Goal: Browse casually: Explore the website without a specific task or goal

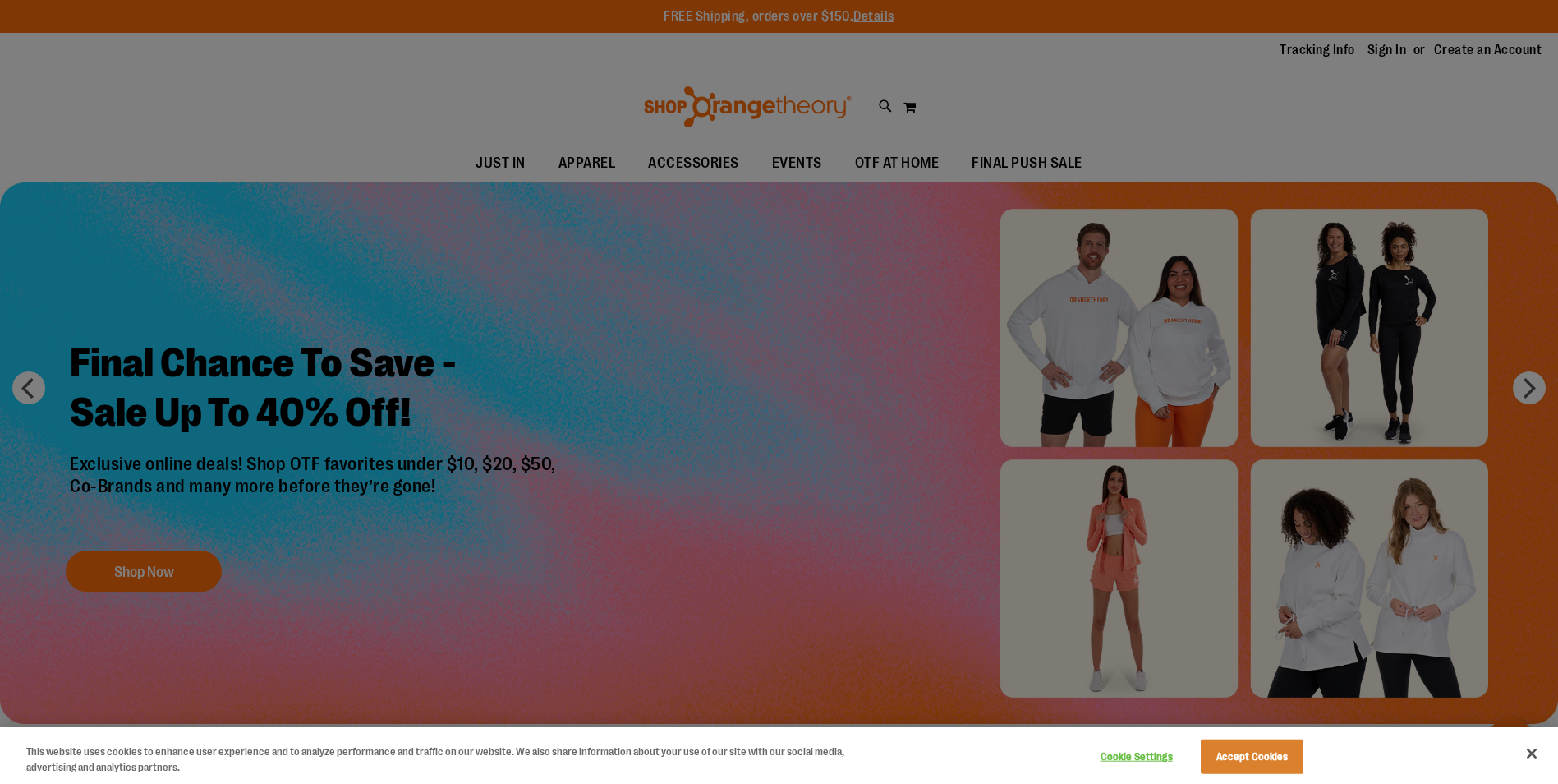
click at [688, 159] on div at bounding box center [779, 392] width 1558 height 784
click at [1324, 51] on div at bounding box center [779, 392] width 1558 height 784
click at [1501, 46] on div at bounding box center [779, 392] width 1558 height 784
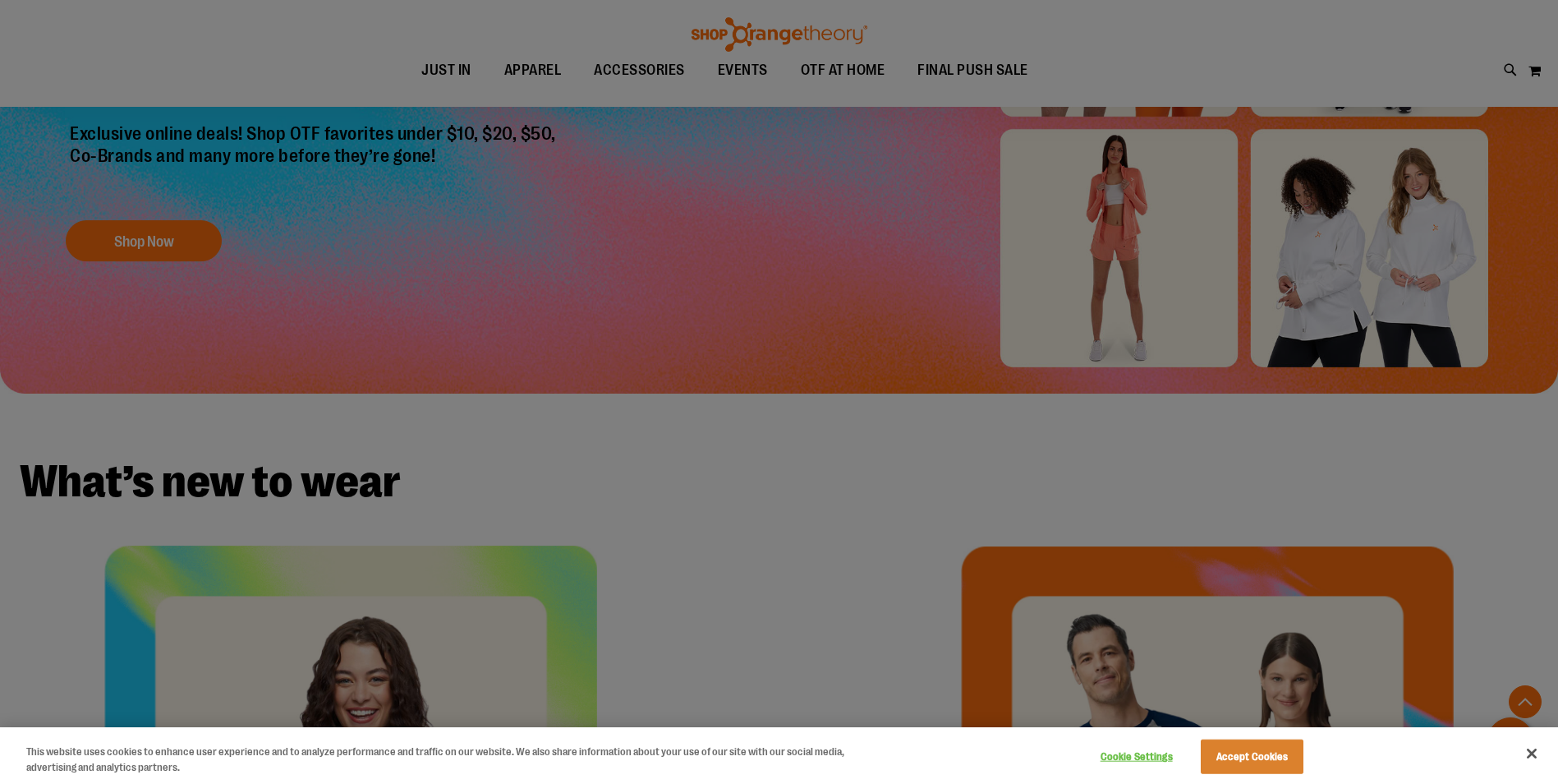
scroll to position [740, 0]
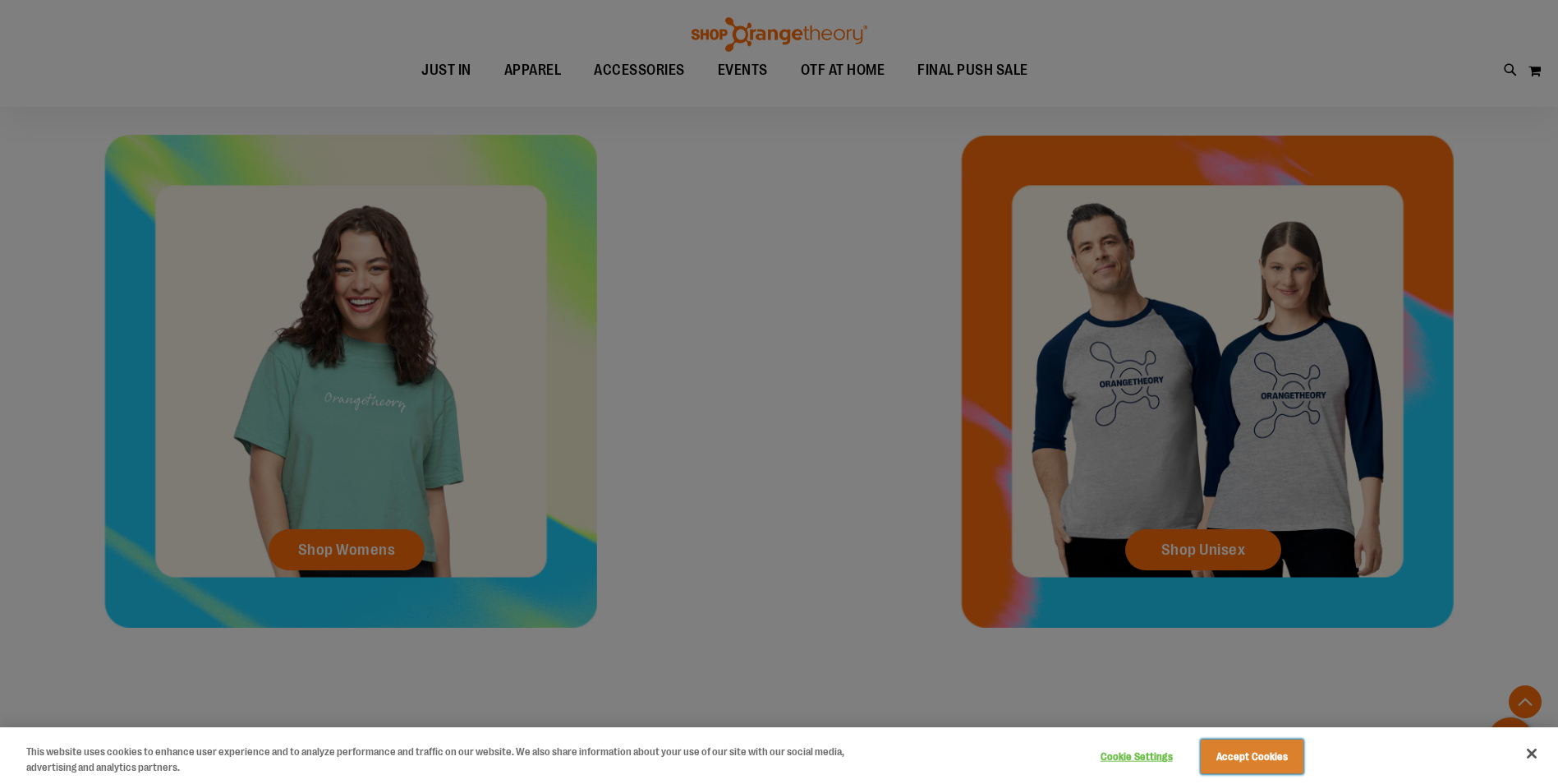
click at [1281, 752] on button "Accept Cookies" at bounding box center [1252, 756] width 102 height 34
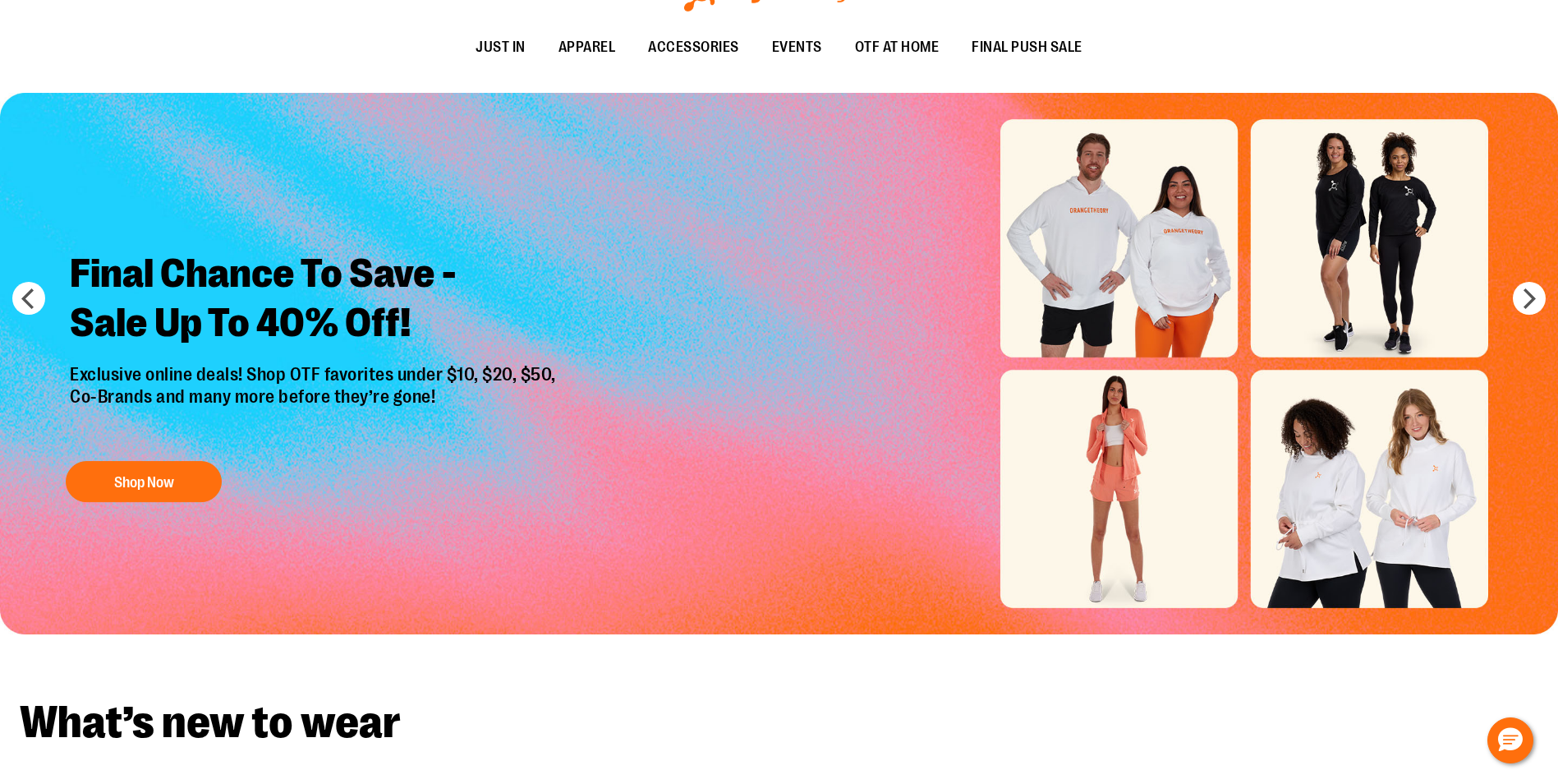
scroll to position [0, 0]
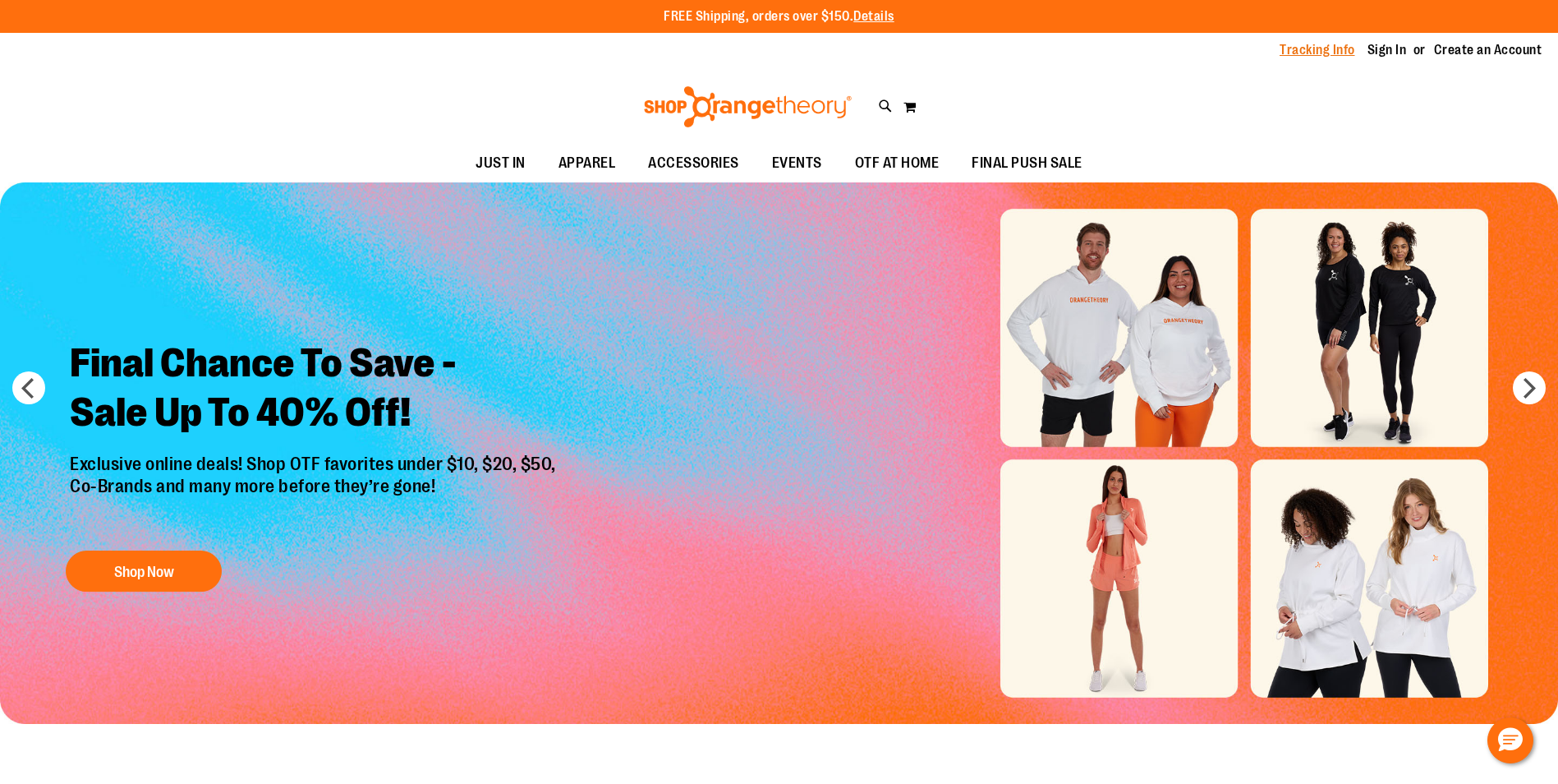
click at [1322, 50] on link "Tracking Info" at bounding box center [1318, 50] width 76 height 18
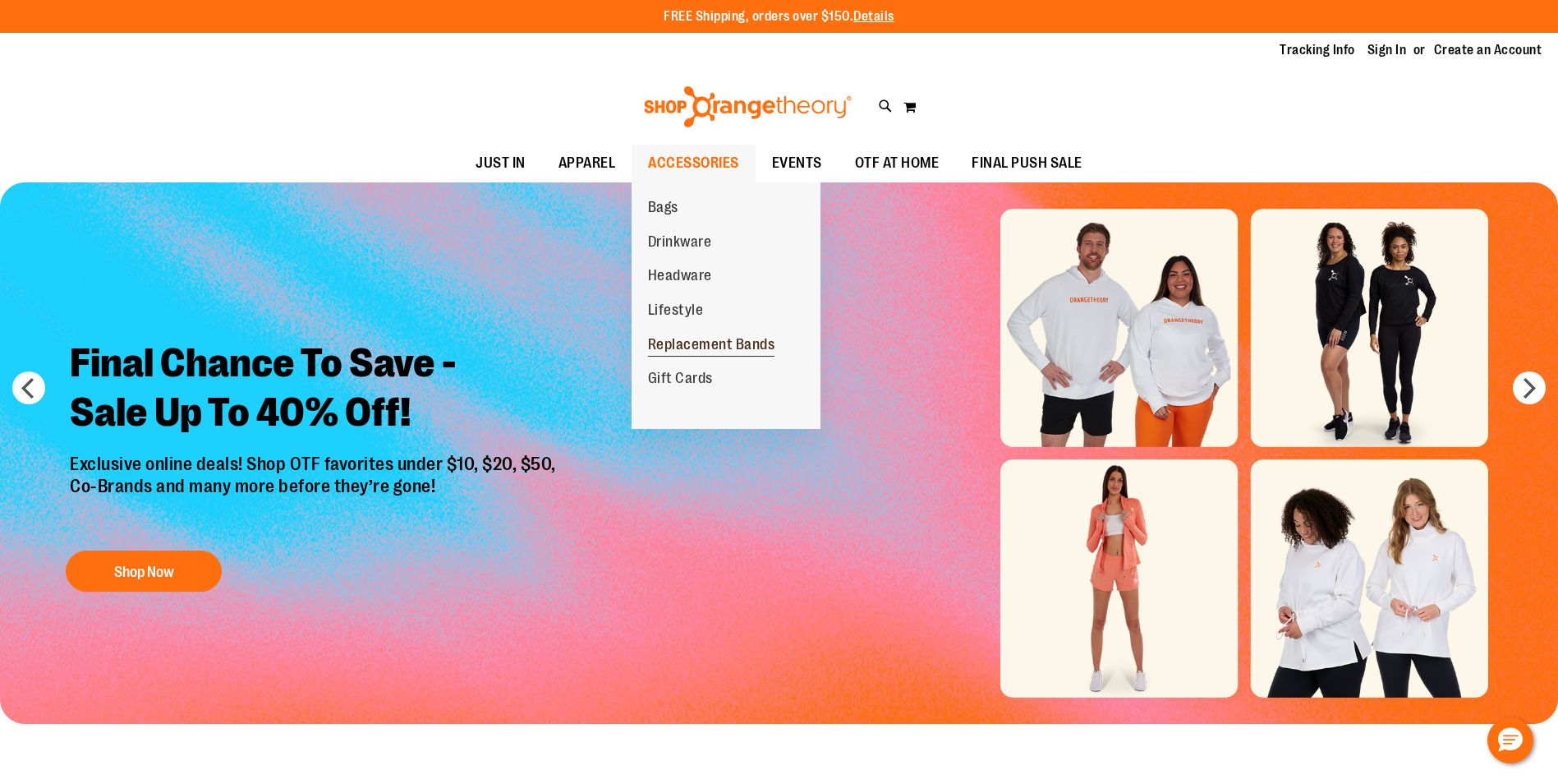
click at [707, 343] on span "Replacement Bands" at bounding box center [712, 346] width 128 height 20
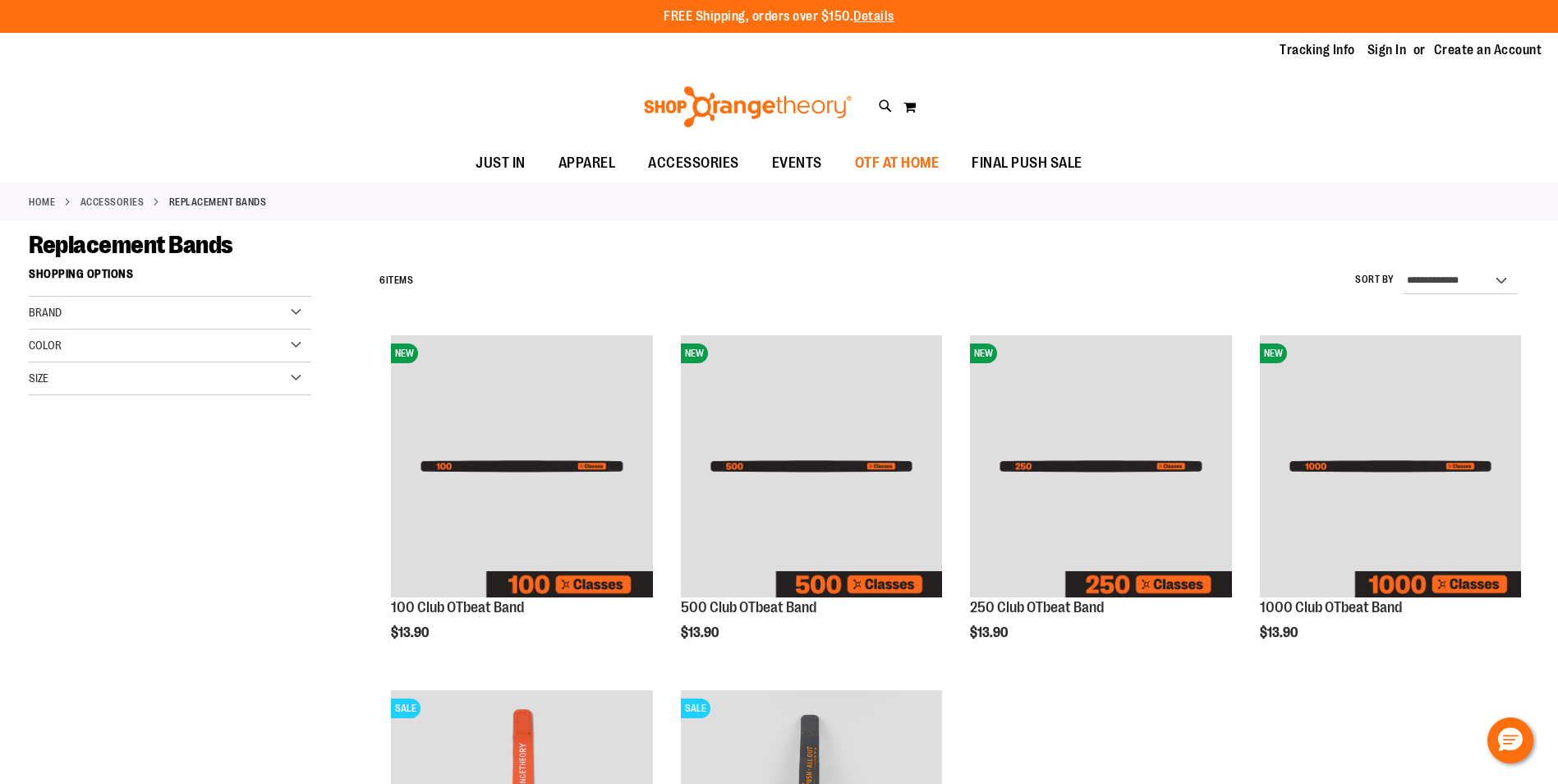
click at [895, 157] on span "OTF AT HOME" at bounding box center [897, 163] width 85 height 37
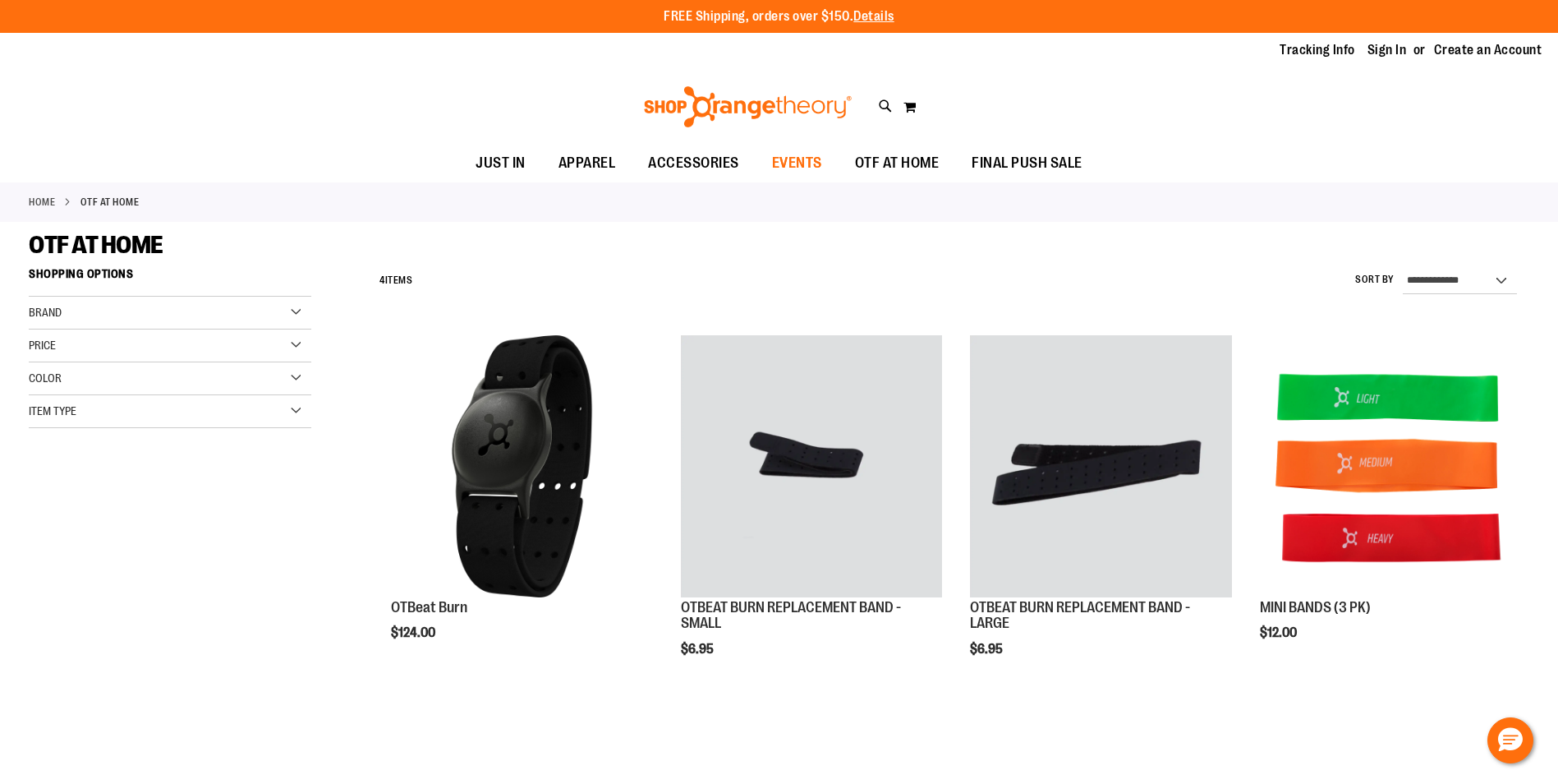
click at [804, 159] on span "EVENTS" at bounding box center [797, 163] width 50 height 37
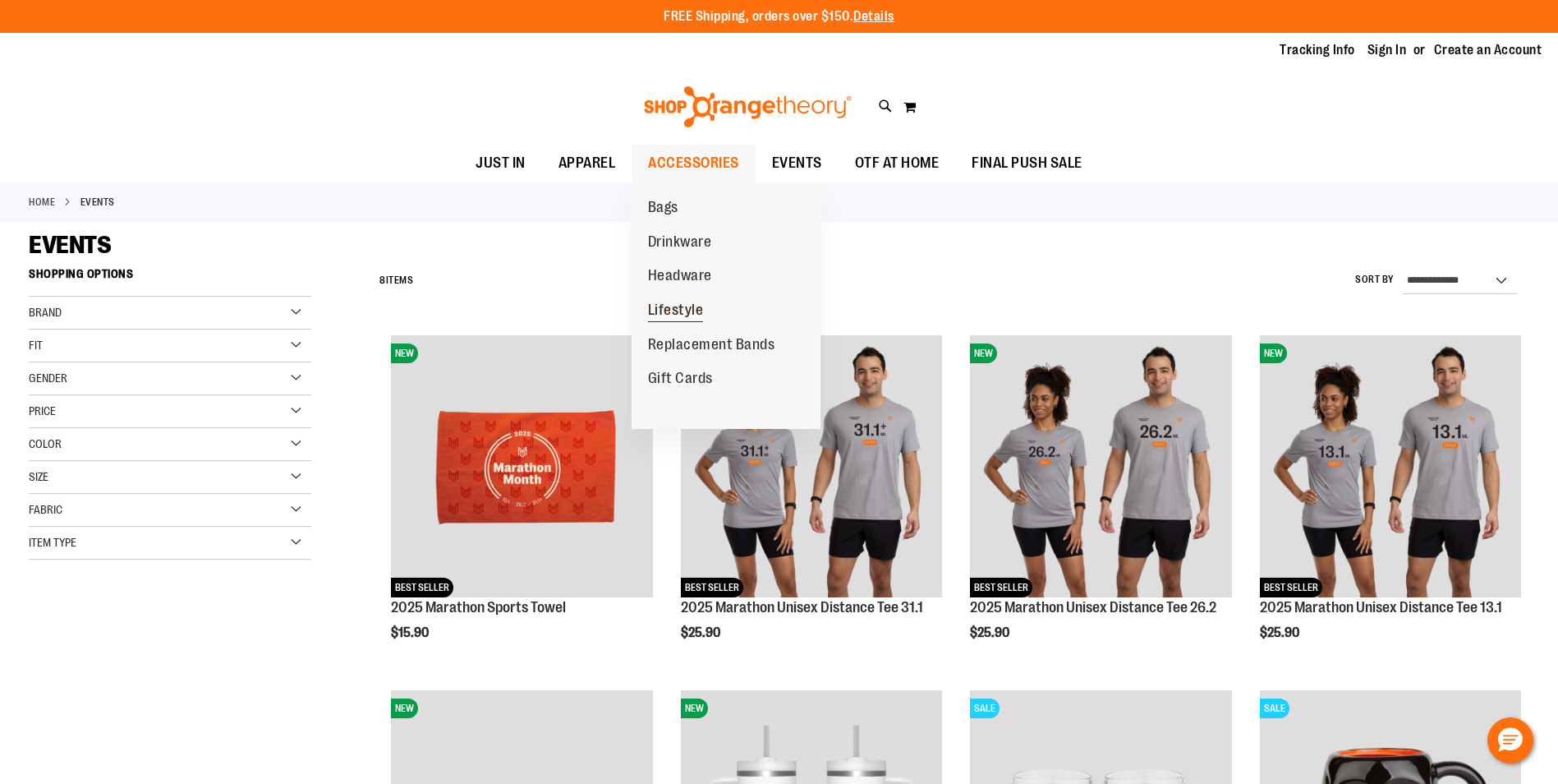
click at [674, 314] on span "Lifestyle" at bounding box center [676, 311] width 56 height 20
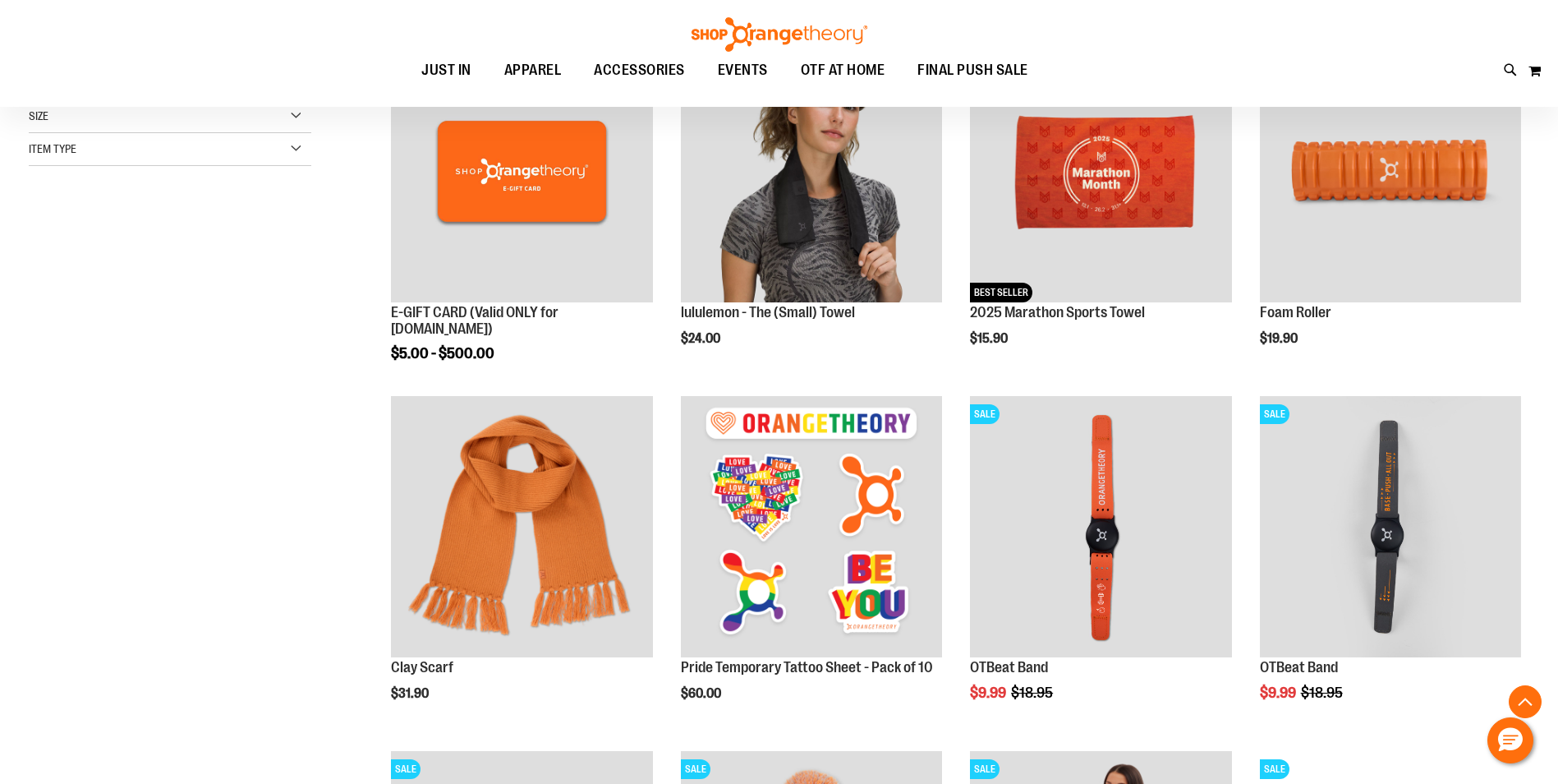
scroll to position [327, 0]
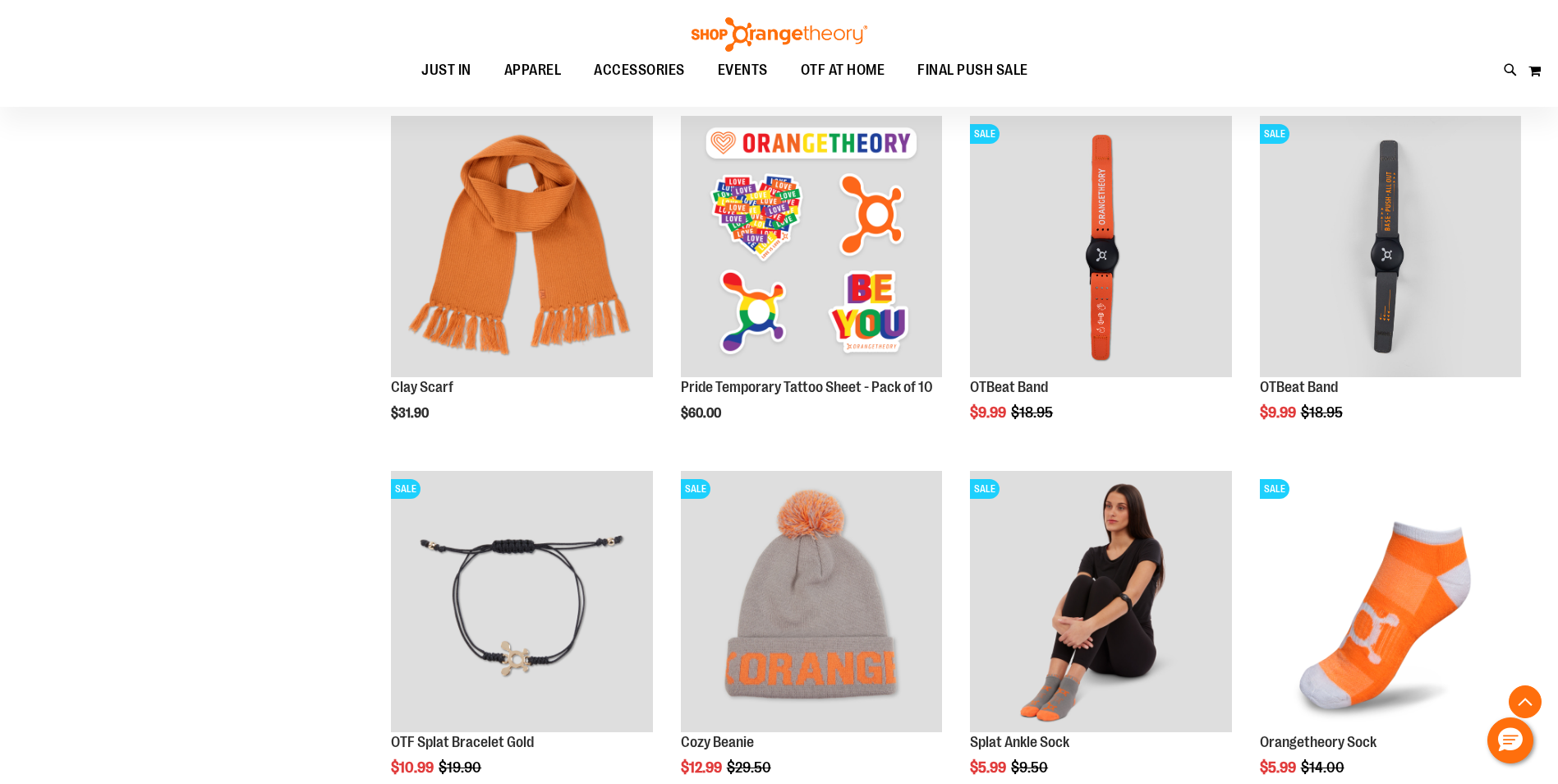
scroll to position [902, 0]
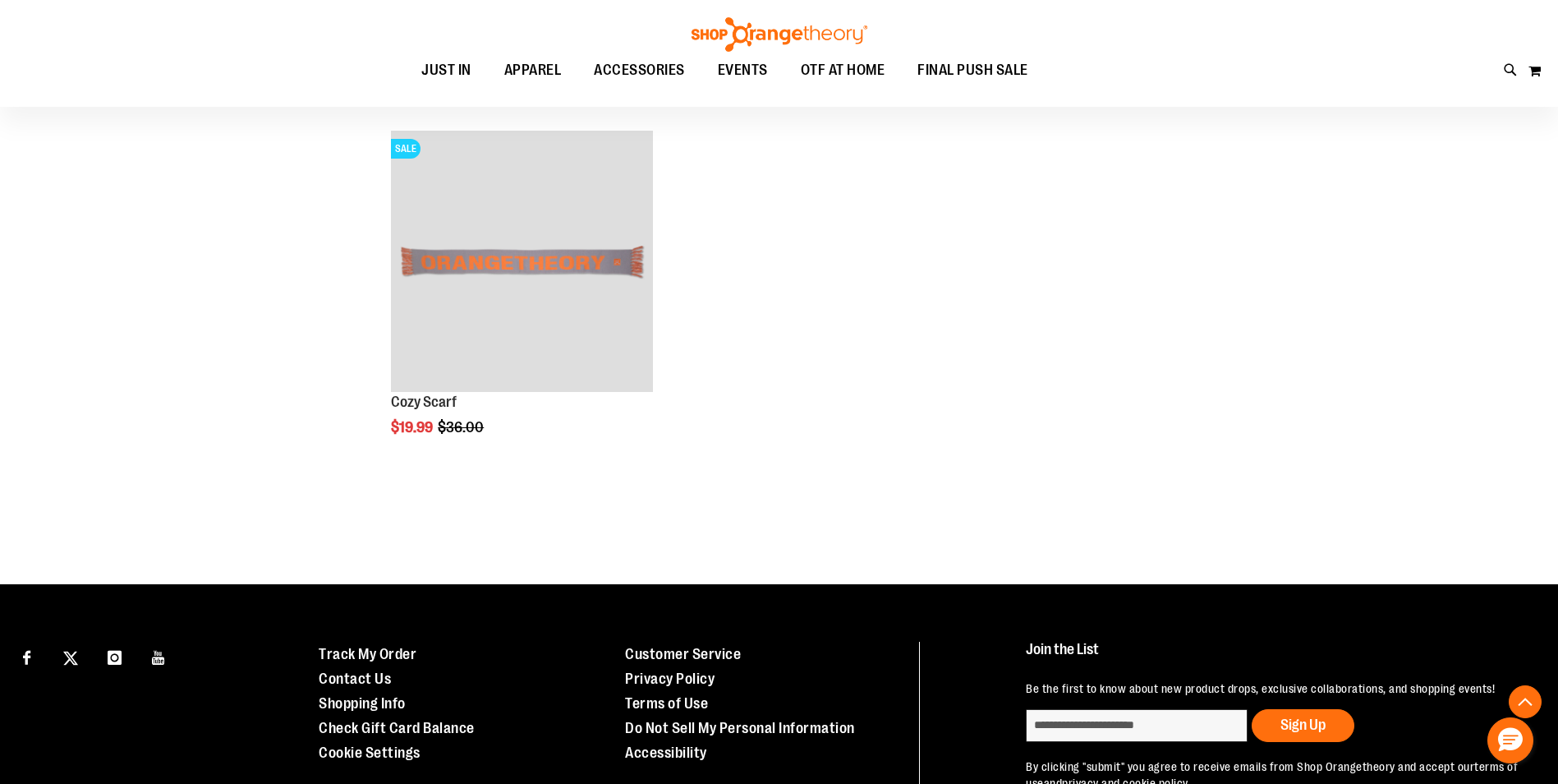
scroll to position [1748, 0]
